Goal: Task Accomplishment & Management: Manage account settings

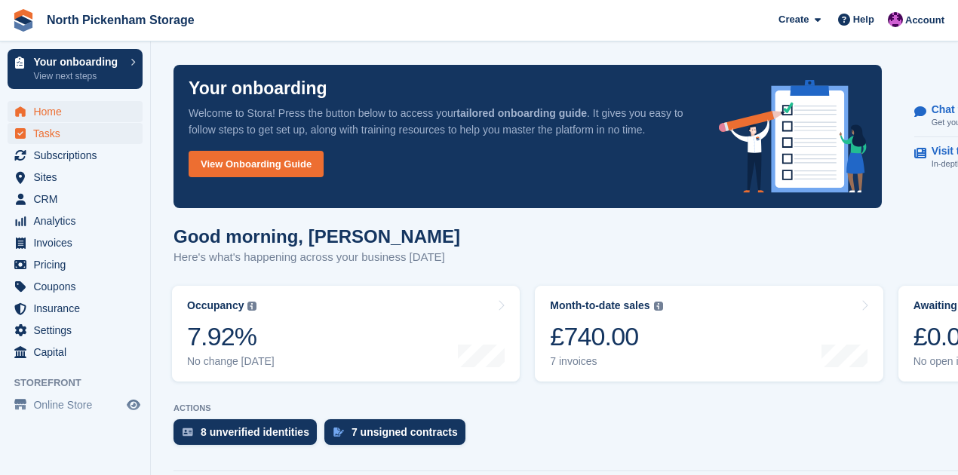
scroll to position [528, 0]
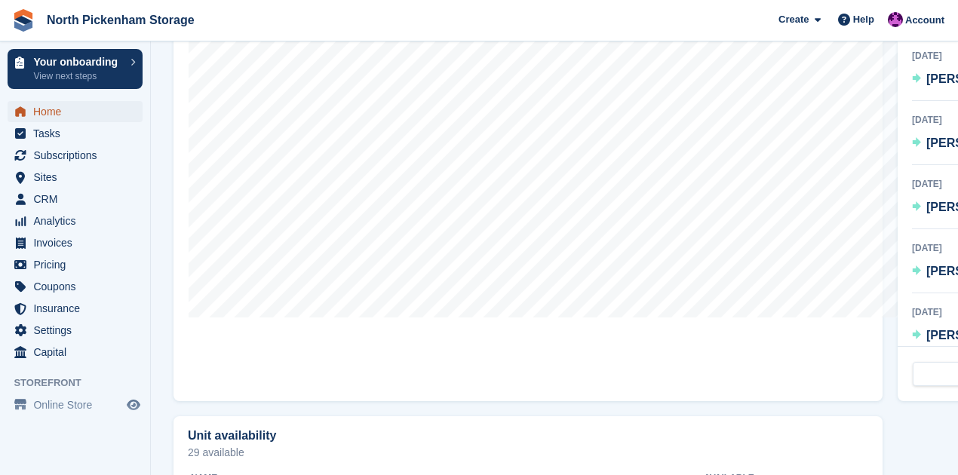
click at [44, 109] on span "Home" at bounding box center [78, 111] width 91 height 21
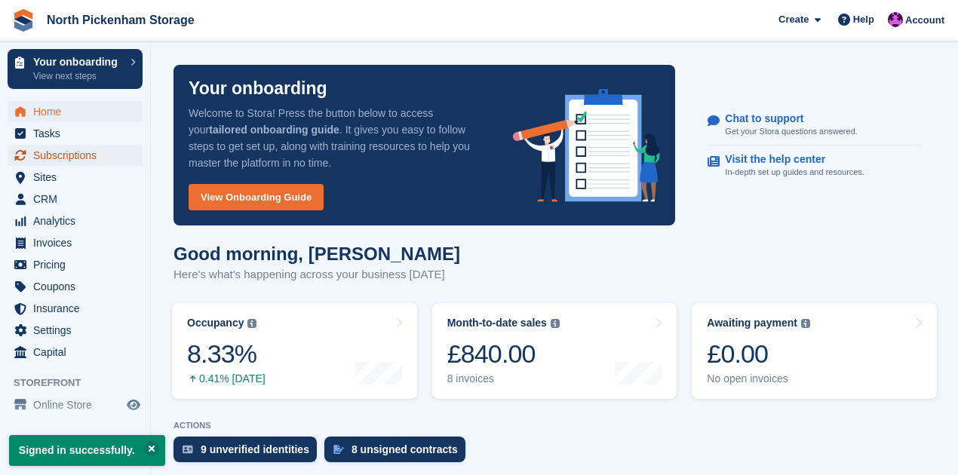
click at [40, 158] on span "Subscriptions" at bounding box center [78, 155] width 91 height 21
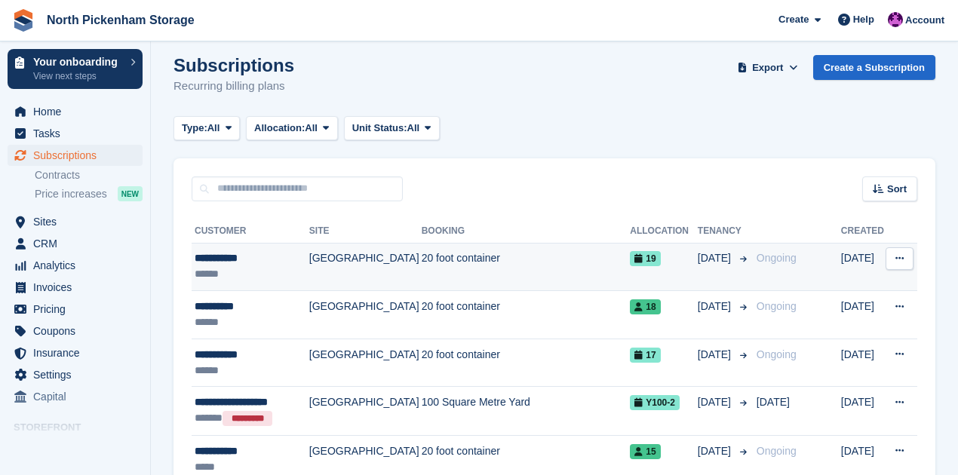
scroll to position [38, 0]
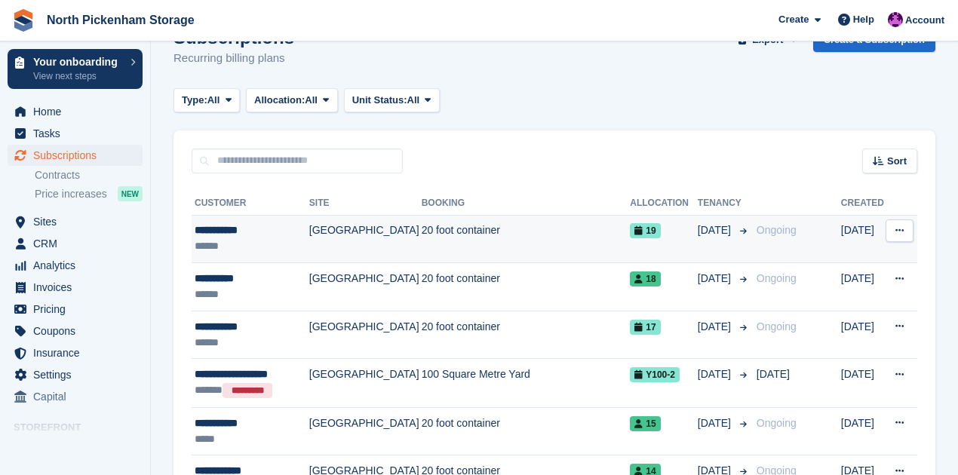
click at [725, 234] on span "09 Sep" at bounding box center [716, 230] width 36 height 16
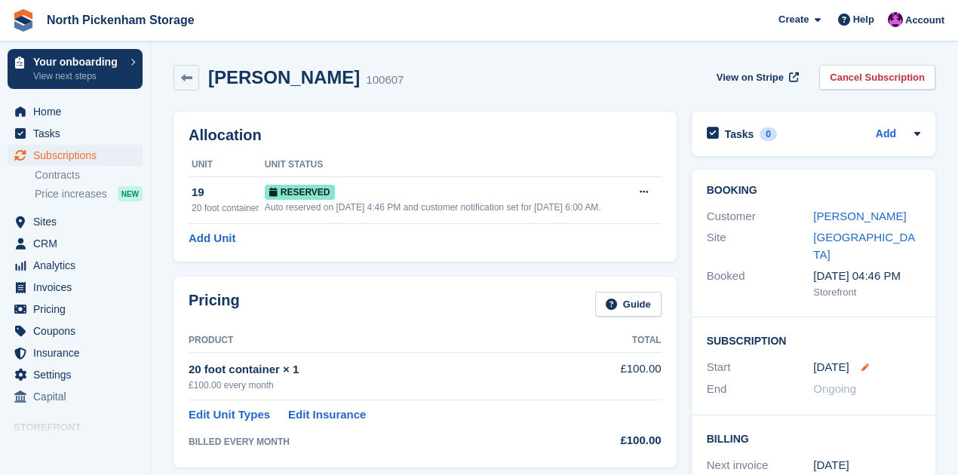
click at [861, 364] on icon at bounding box center [865, 368] width 8 height 8
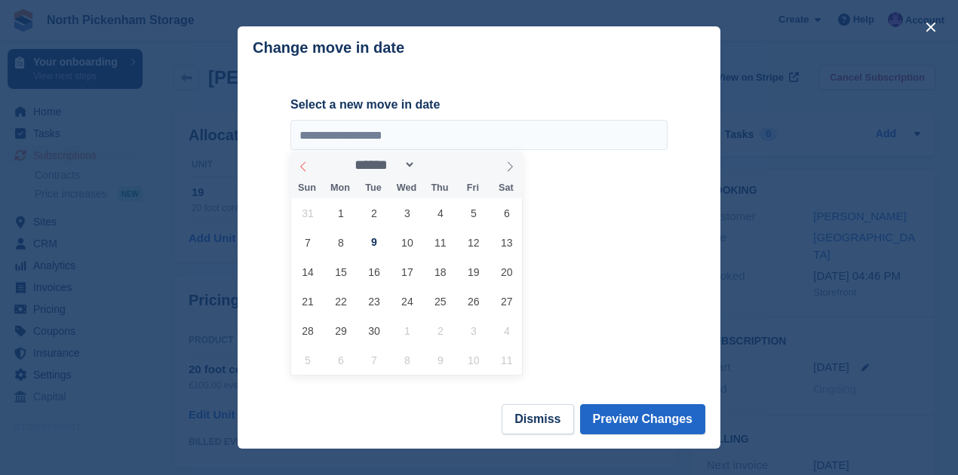
click at [305, 168] on icon at bounding box center [303, 166] width 11 height 11
select select "*"
click at [345, 269] on span "11" at bounding box center [340, 271] width 29 height 29
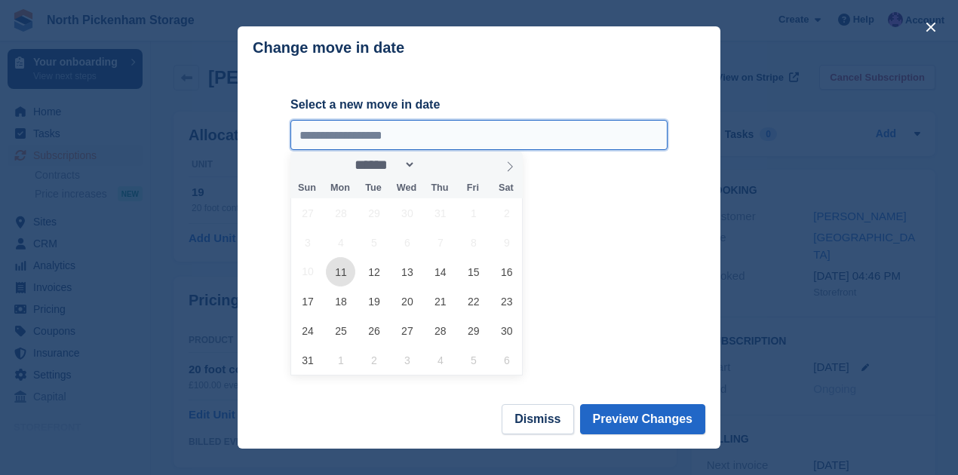
type input "**********"
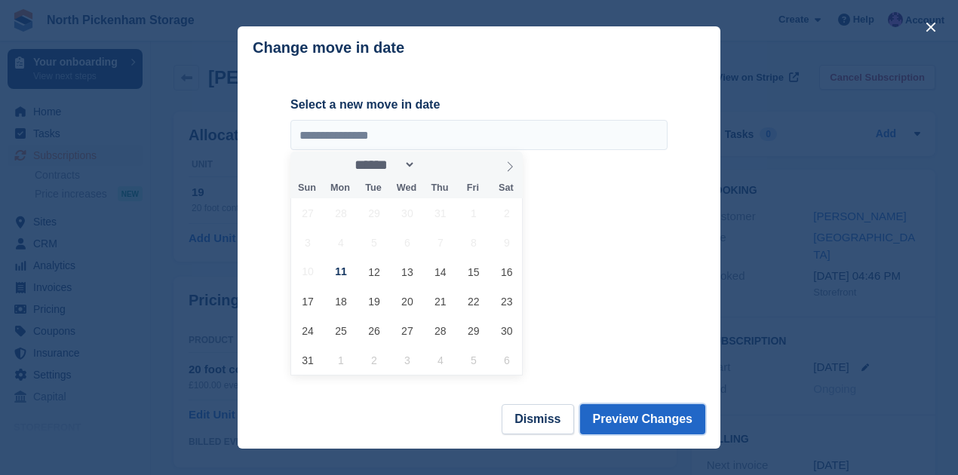
click at [627, 418] on button "Preview Changes" at bounding box center [643, 419] width 126 height 30
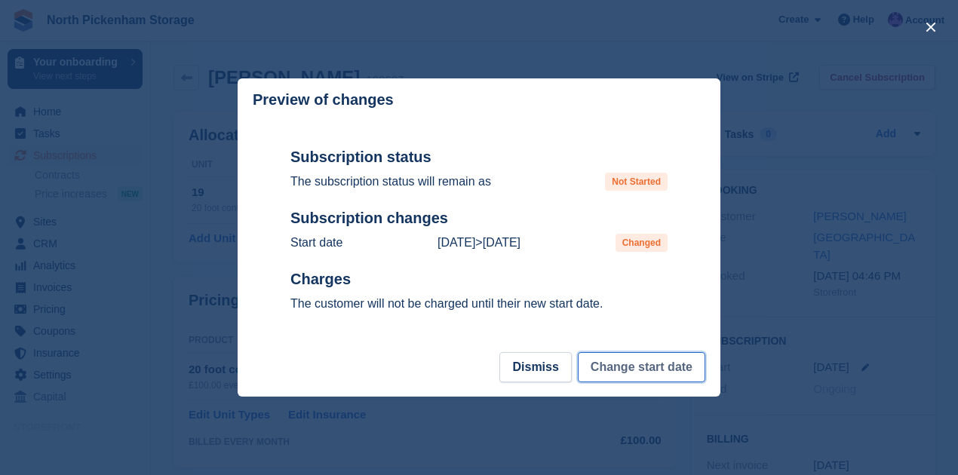
click at [662, 368] on button "Change start date" at bounding box center [641, 367] width 127 height 30
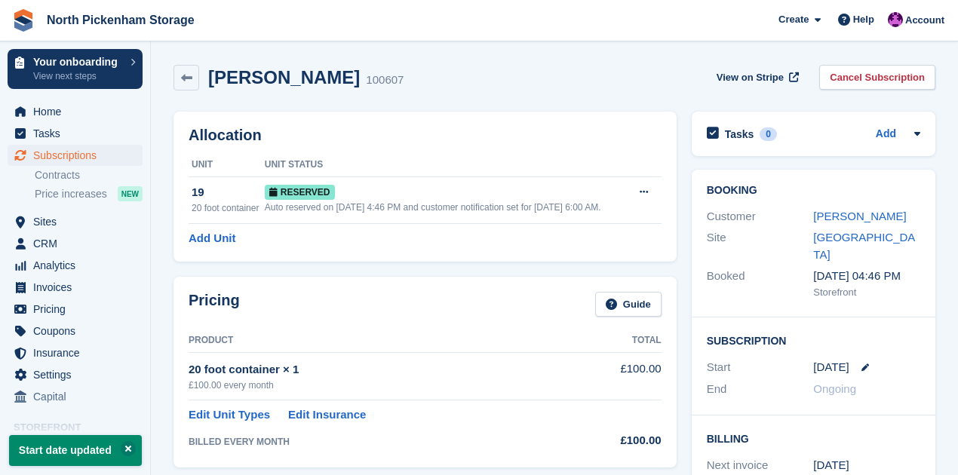
click at [428, 293] on div "Pricing Guide" at bounding box center [425, 309] width 473 height 34
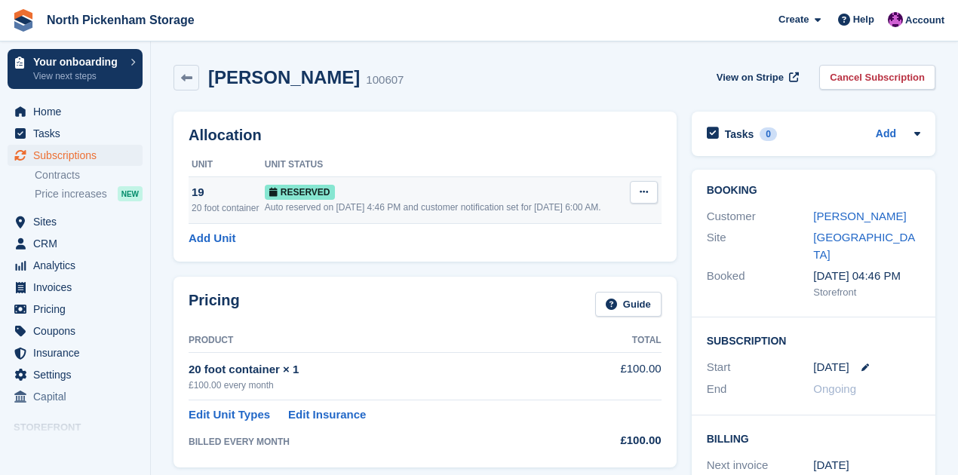
click at [426, 198] on div "Reserved" at bounding box center [446, 192] width 363 height 16
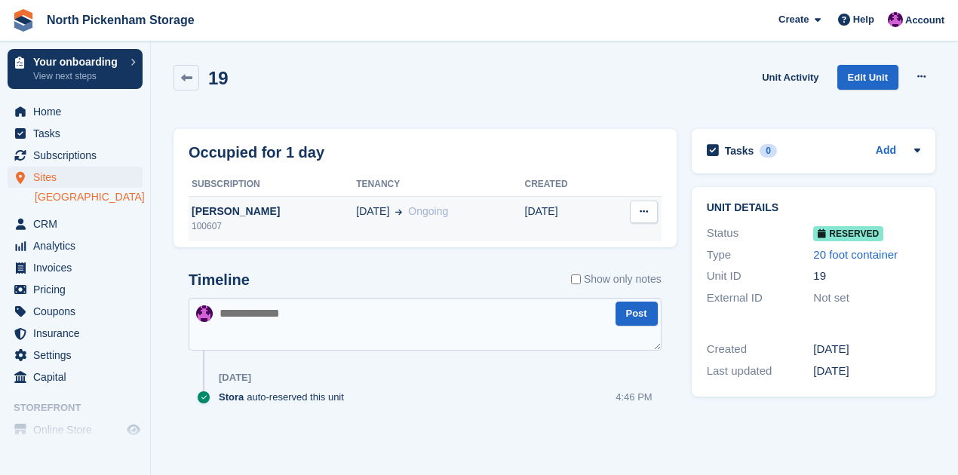
click at [641, 210] on icon at bounding box center [644, 212] width 8 height 10
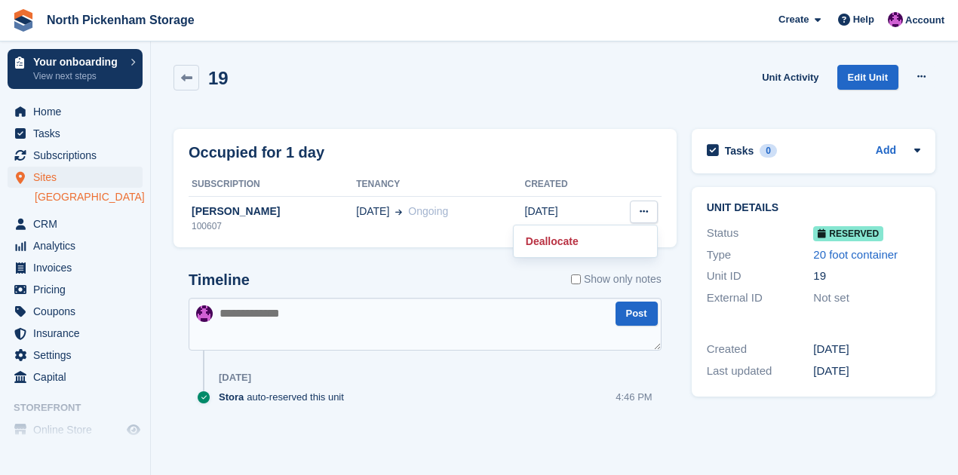
click at [419, 152] on div "Occupied for 1 day" at bounding box center [425, 152] width 473 height 23
click at [38, 178] on span "Sites" at bounding box center [78, 177] width 91 height 21
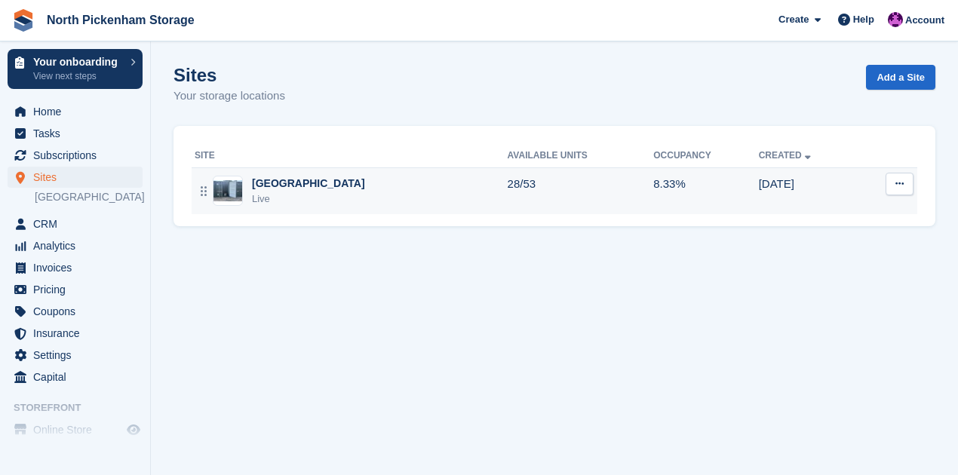
click at [268, 185] on div "[GEOGRAPHIC_DATA]" at bounding box center [308, 184] width 113 height 16
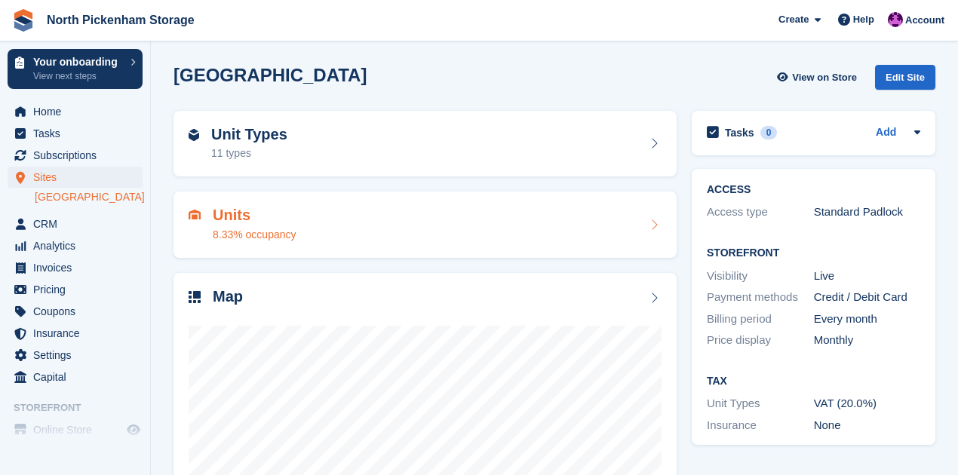
click at [239, 218] on h2 "Units" at bounding box center [255, 215] width 84 height 17
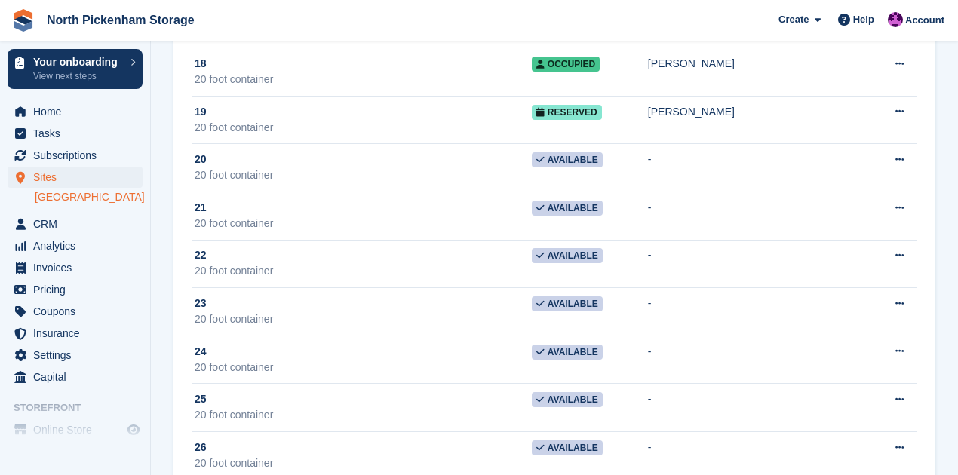
scroll to position [867, 0]
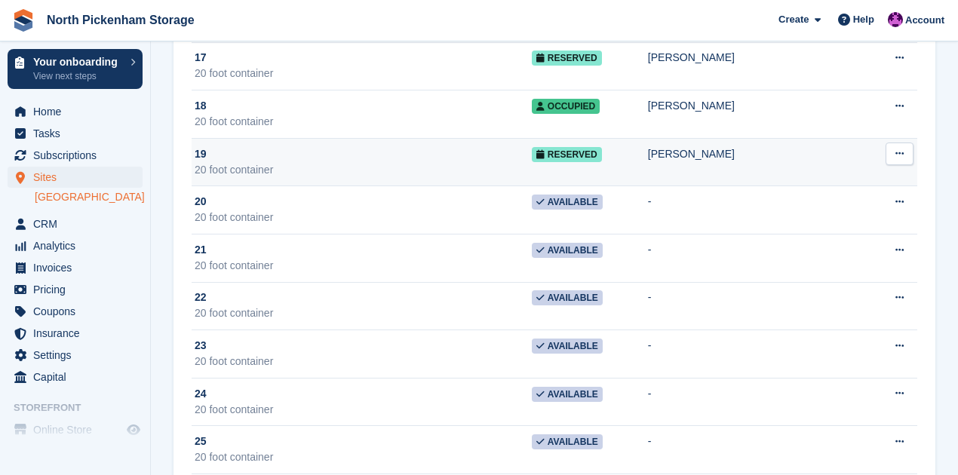
click at [584, 149] on span "Reserved" at bounding box center [567, 154] width 70 height 15
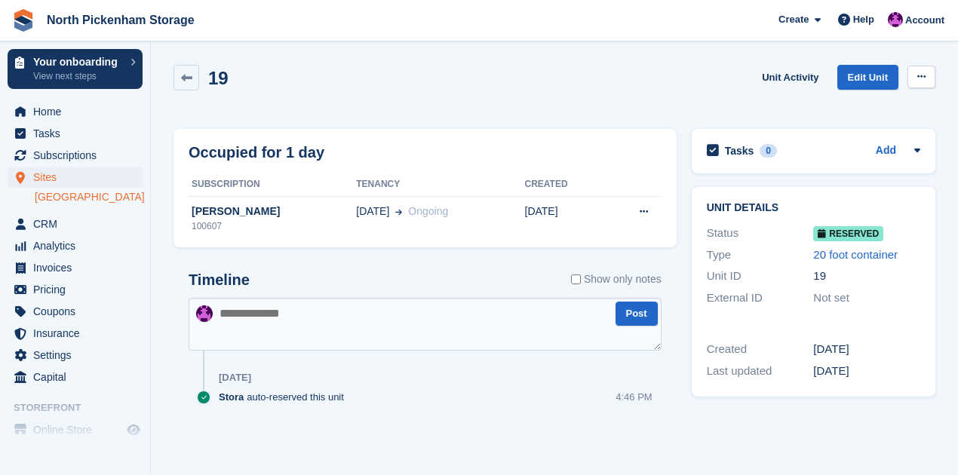
click at [919, 75] on icon at bounding box center [921, 77] width 8 height 10
click at [860, 112] on p "Grant Early Access" at bounding box center [862, 107] width 131 height 20
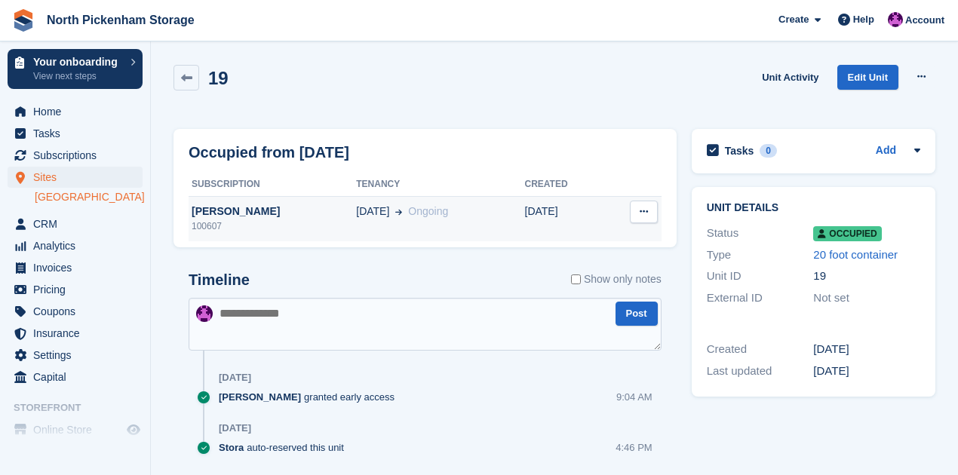
click at [204, 208] on div "[PERSON_NAME]" at bounding box center [272, 212] width 167 height 16
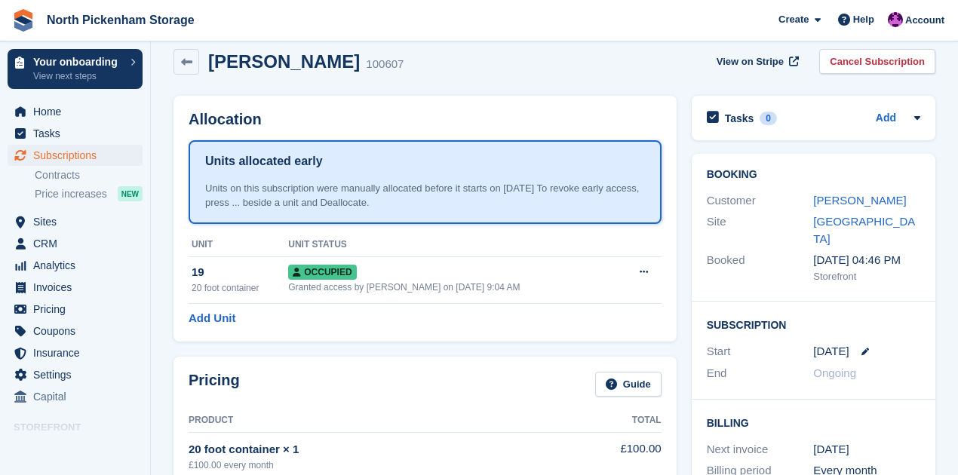
scroll to position [12, 0]
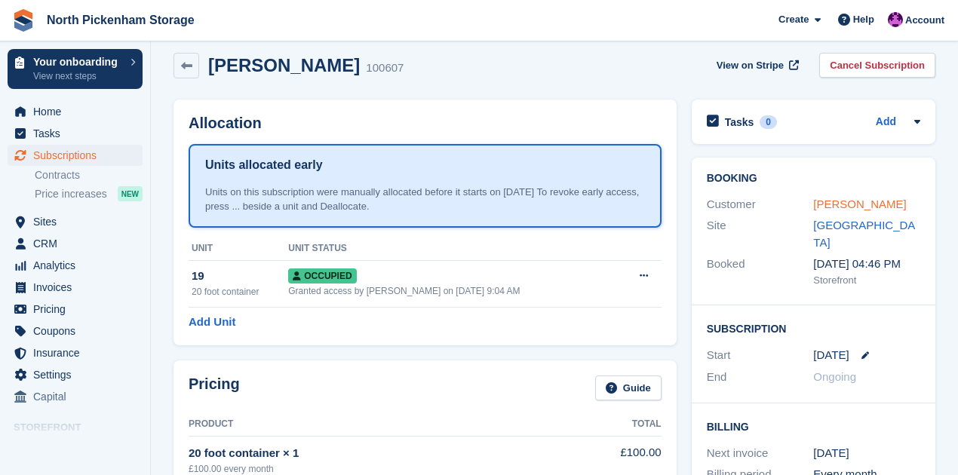
click at [833, 202] on link "[PERSON_NAME]" at bounding box center [859, 204] width 93 height 13
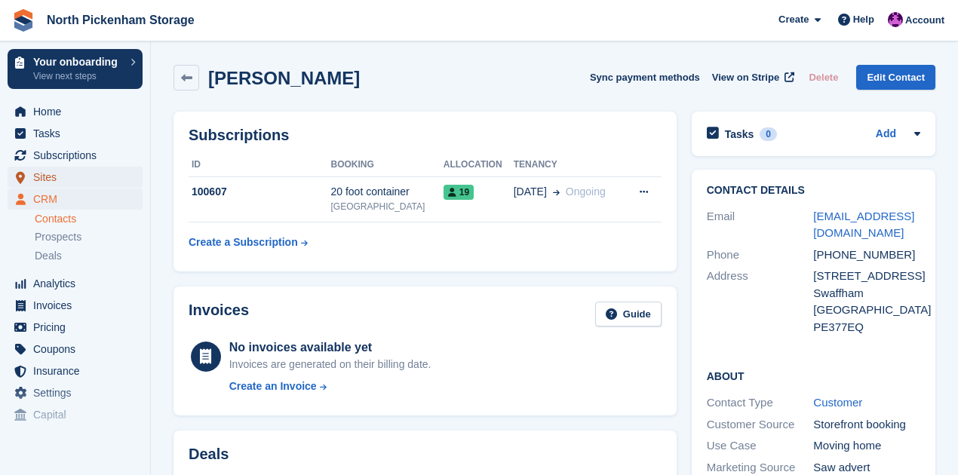
click at [43, 179] on span "Sites" at bounding box center [78, 177] width 91 height 21
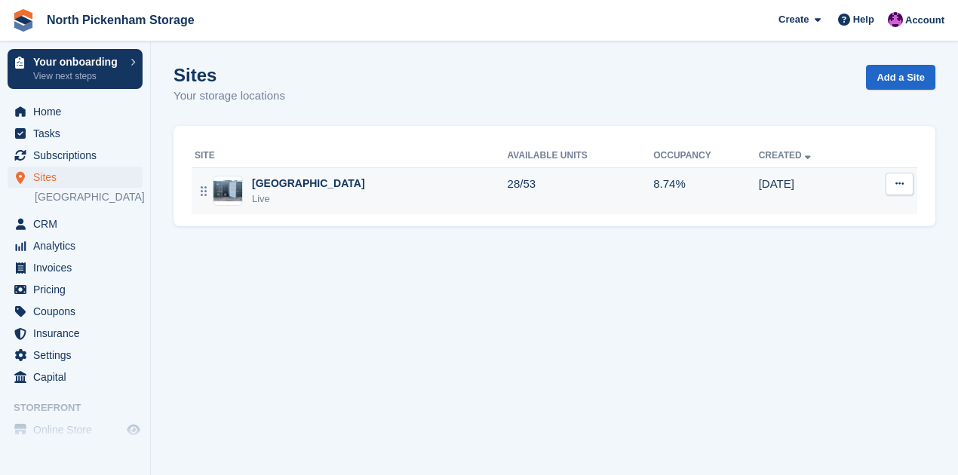
click at [294, 183] on div "[GEOGRAPHIC_DATA]" at bounding box center [308, 184] width 113 height 16
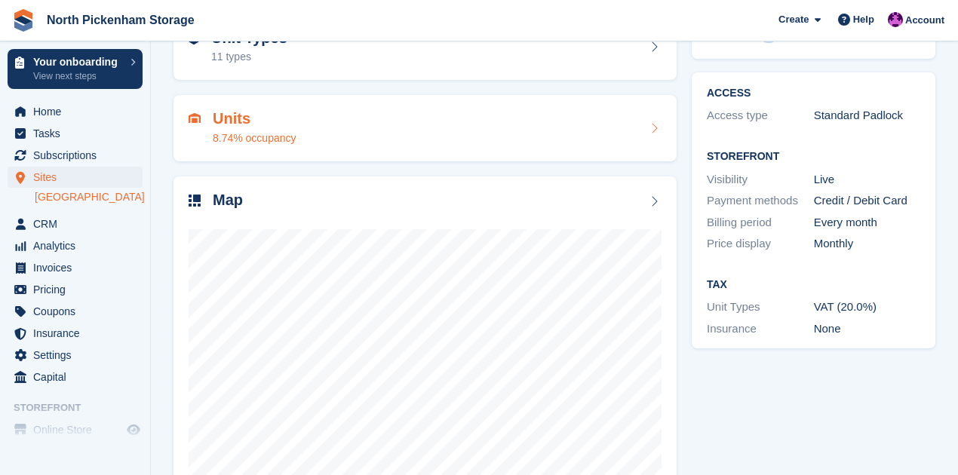
scroll to position [92, 0]
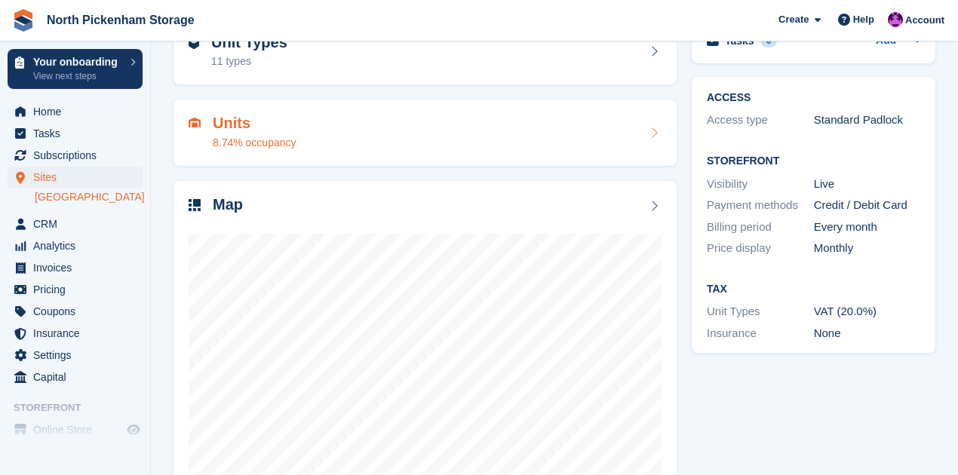
click at [222, 120] on h2 "Units" at bounding box center [255, 123] width 84 height 17
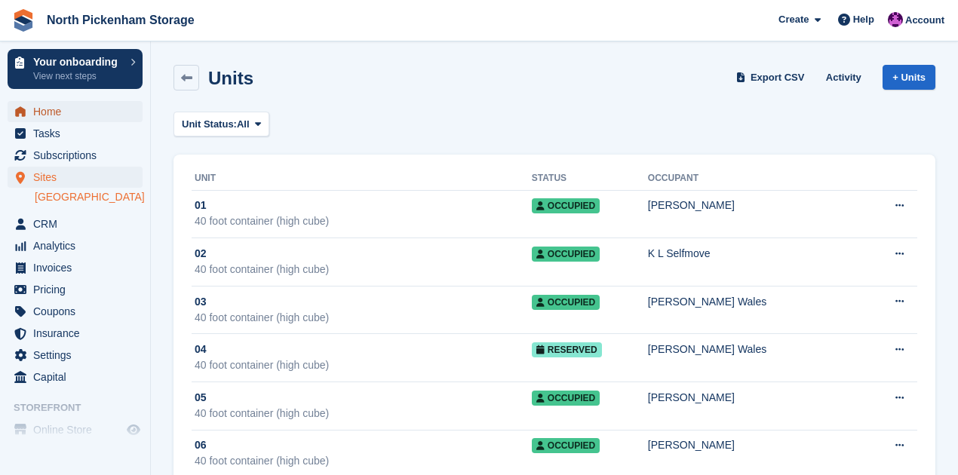
click at [56, 112] on span "Home" at bounding box center [78, 111] width 91 height 21
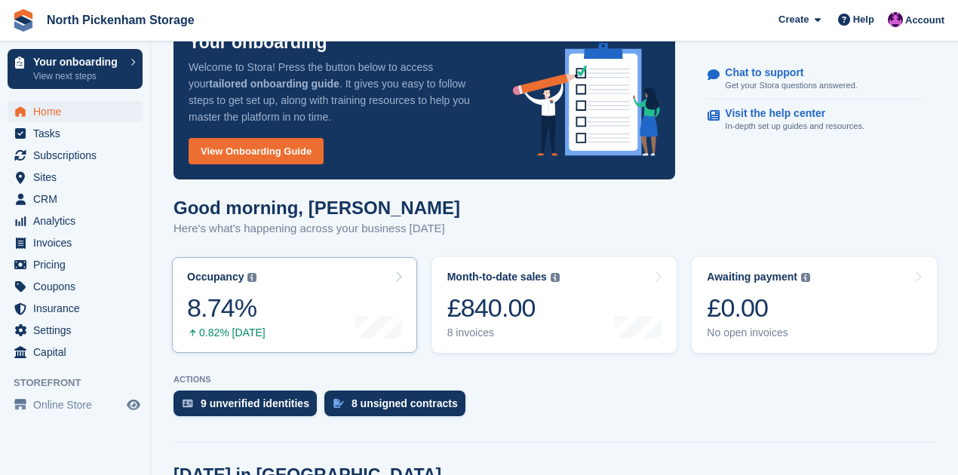
scroll to position [63, 0]
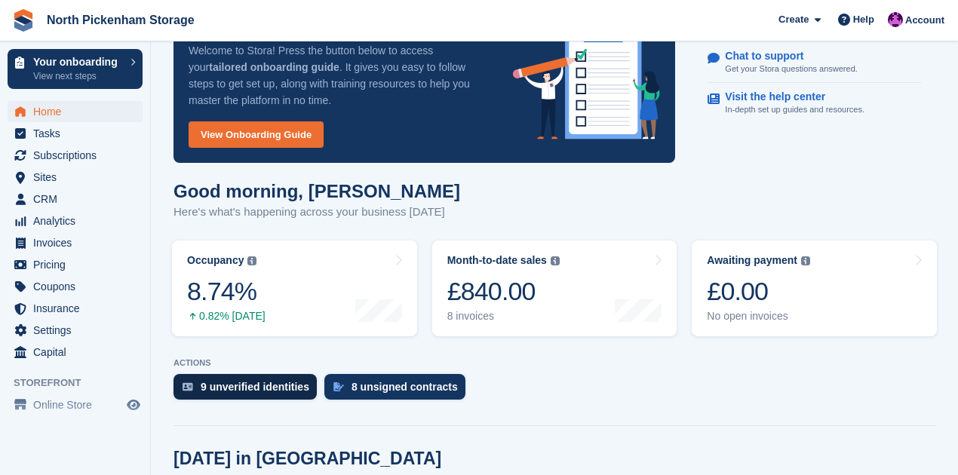
click at [253, 383] on div "9 unverified identities" at bounding box center [255, 387] width 109 height 12
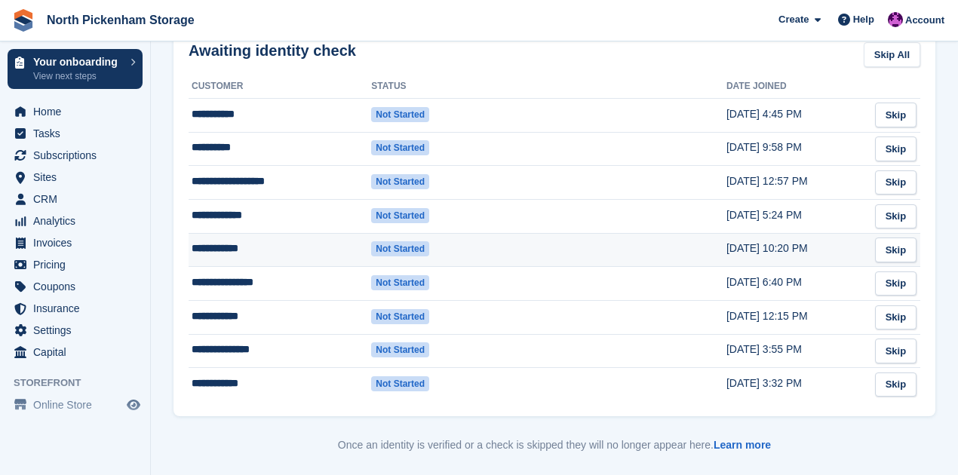
scroll to position [289, 0]
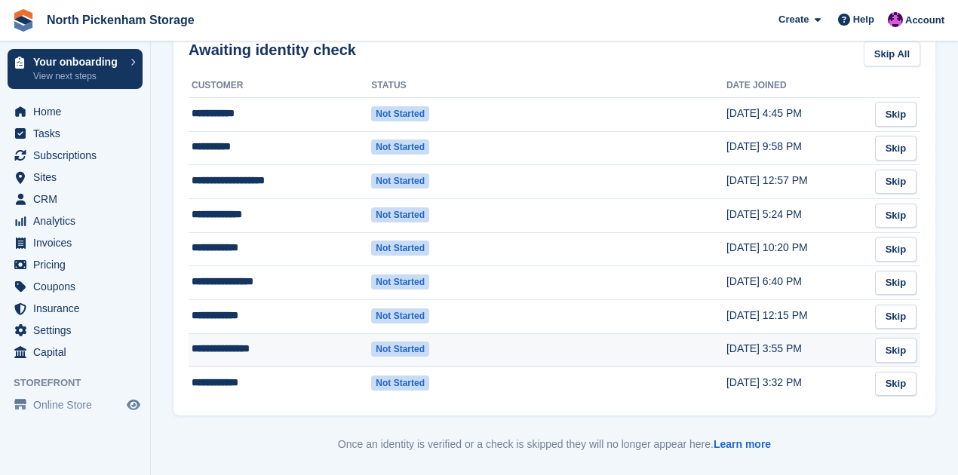
click at [247, 348] on td "**********" at bounding box center [280, 350] width 183 height 34
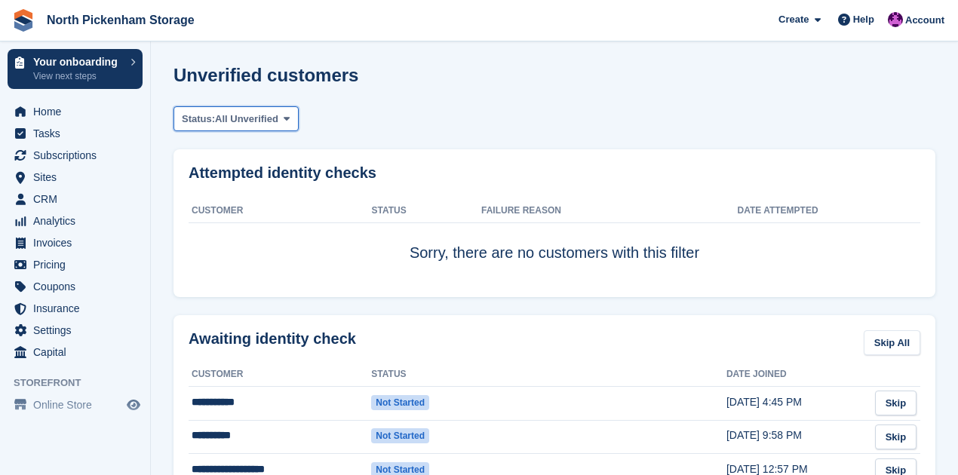
click at [219, 118] on span "All Unverified" at bounding box center [246, 119] width 63 height 15
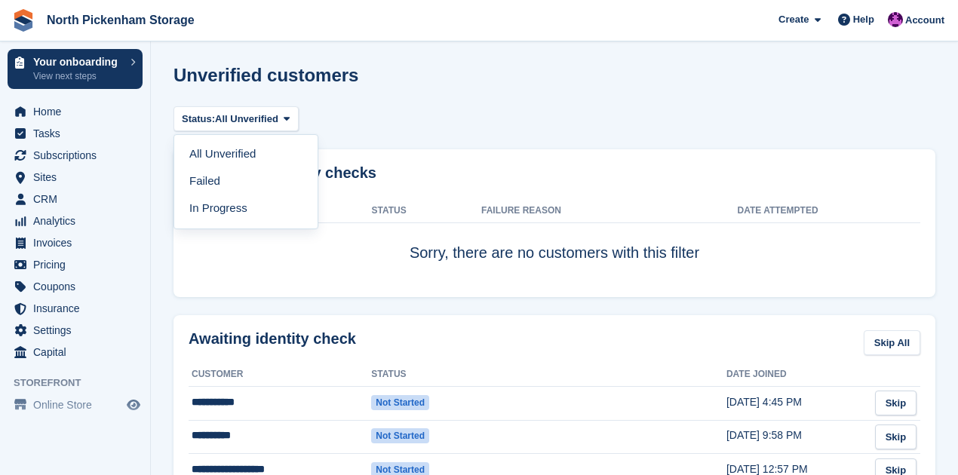
click at [373, 119] on div "Status: All Unverified All Unverified Failed In Progress" at bounding box center [554, 118] width 762 height 25
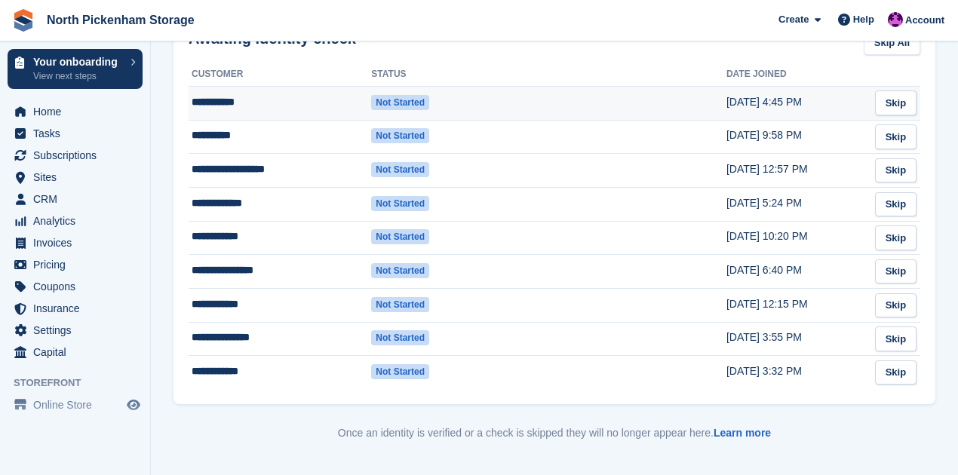
scroll to position [317, 0]
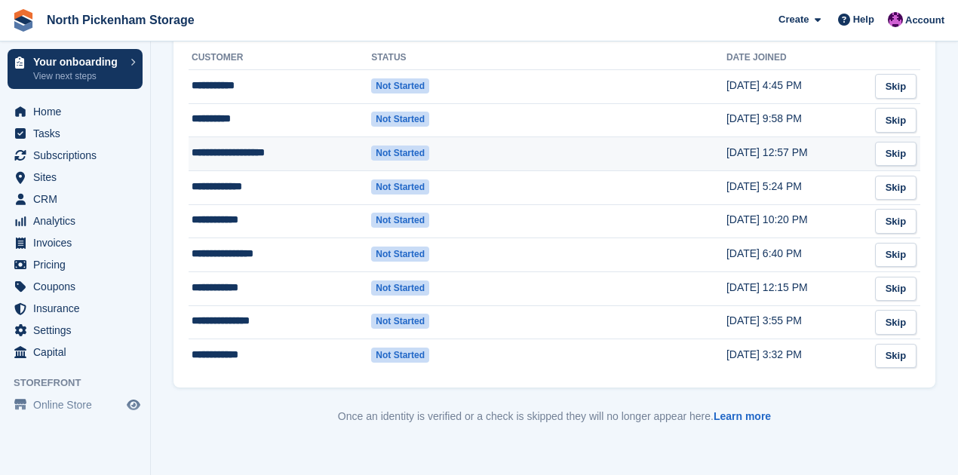
click at [520, 154] on td at bounding box center [602, 154] width 247 height 34
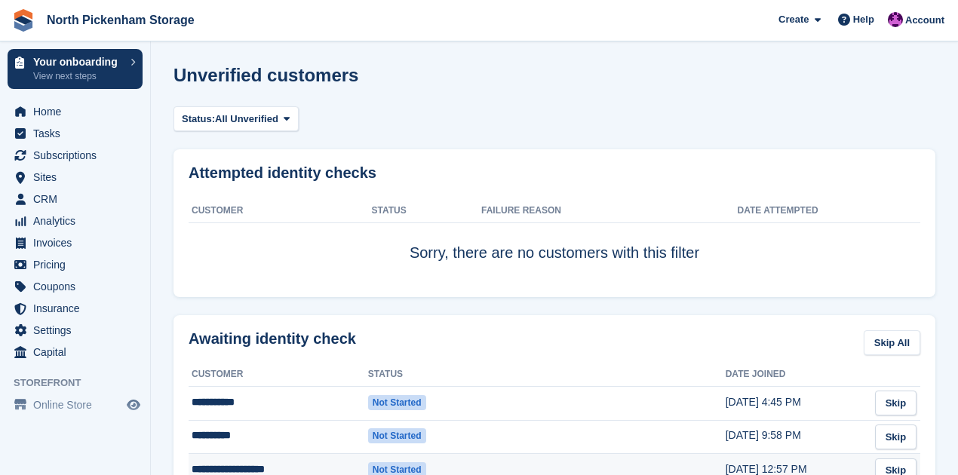
scroll to position [317, 0]
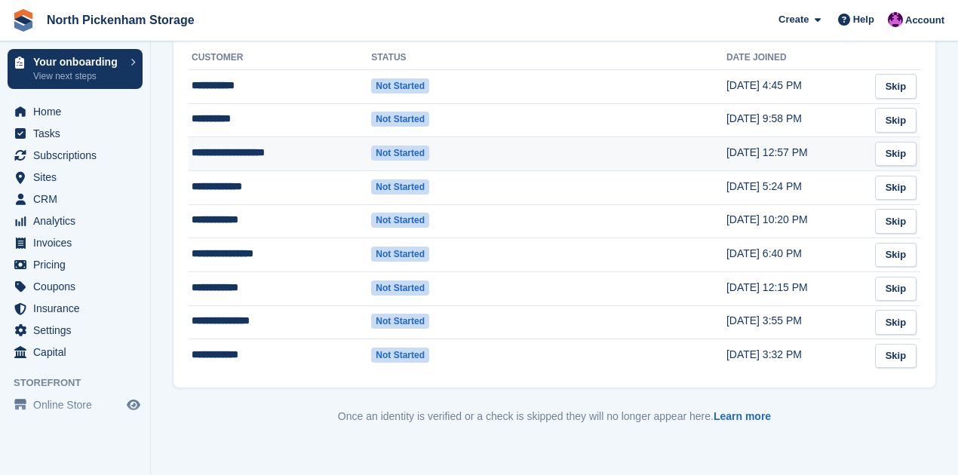
click at [302, 157] on td "**********" at bounding box center [280, 154] width 183 height 34
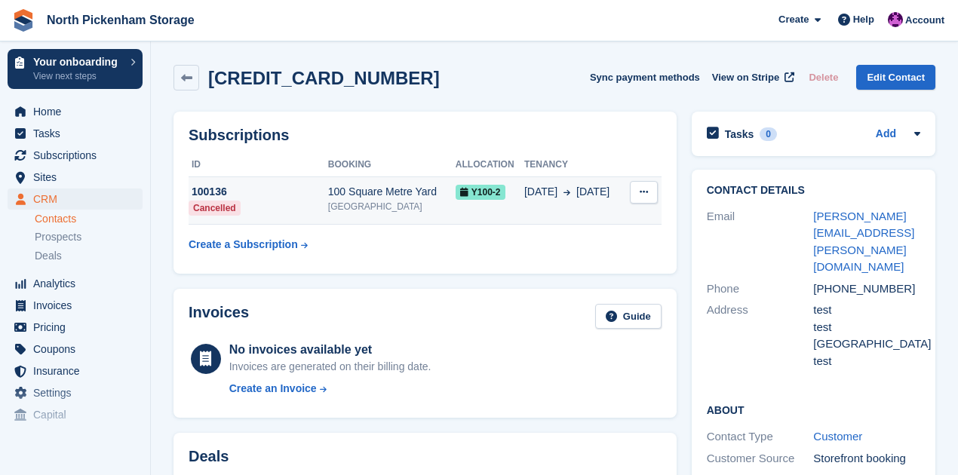
click at [641, 187] on icon at bounding box center [644, 192] width 8 height 10
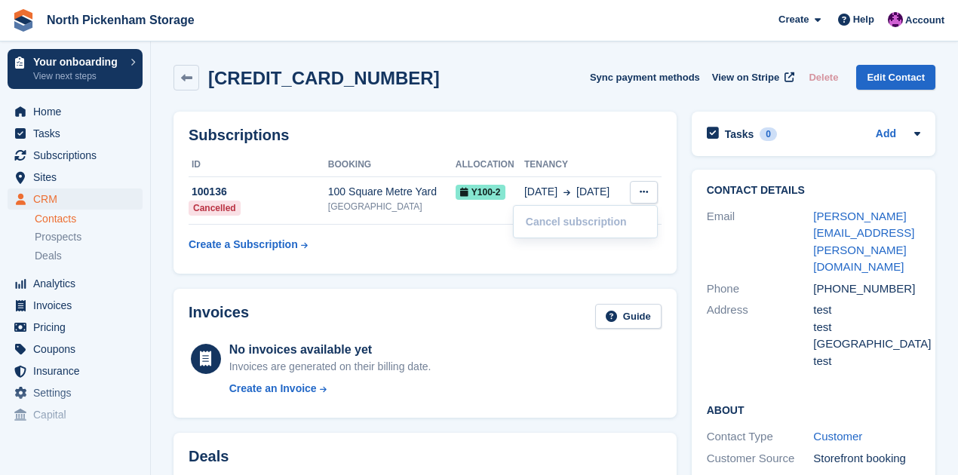
click at [525, 262] on div "Subscriptions ID Booking Allocation Tenancy 100136 Cancelled 100 Square Metre Y…" at bounding box center [424, 193] width 503 height 162
